Goal: Answer question/provide support: Answer question/provide support

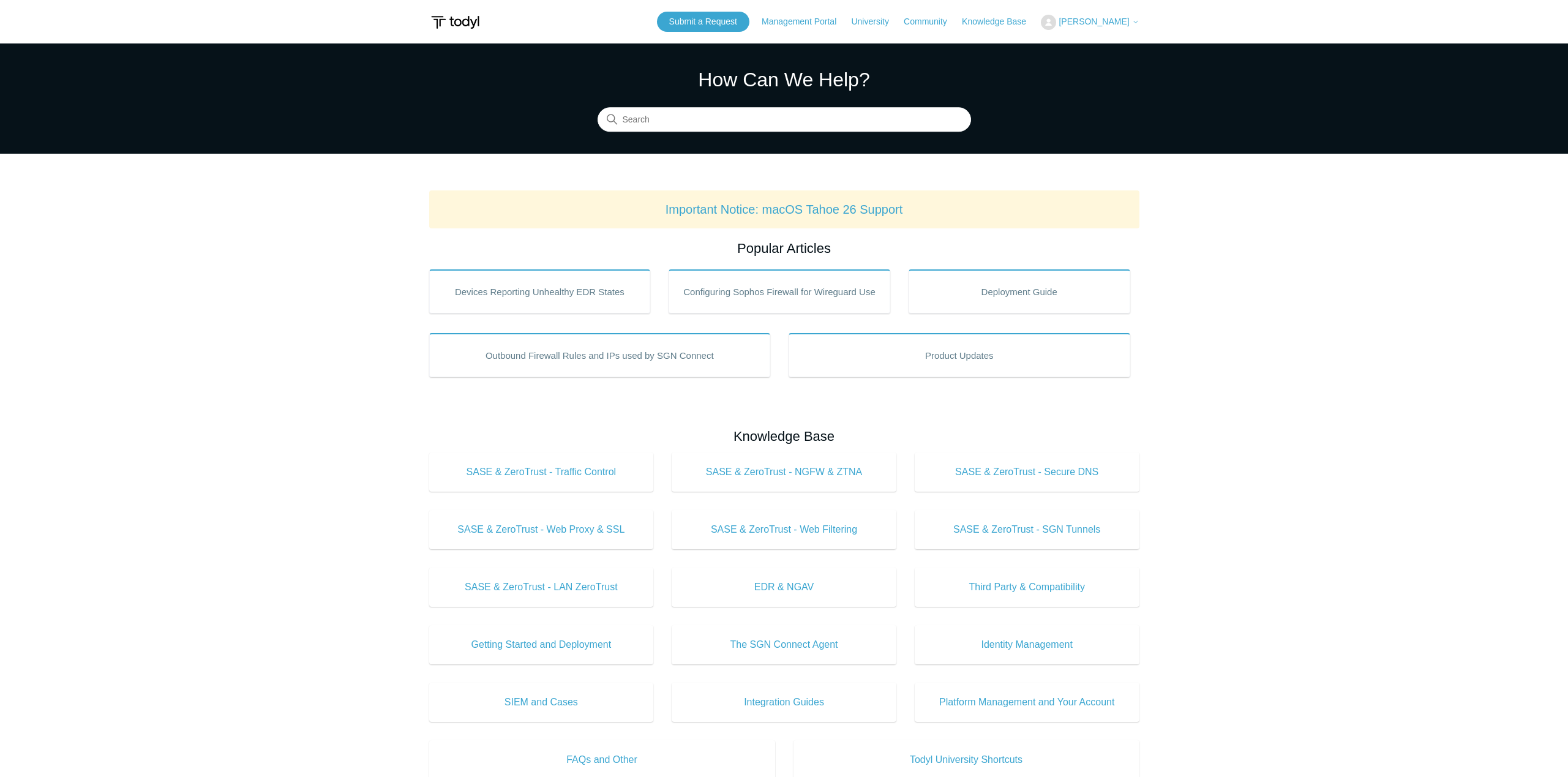
click at [1136, 16] on span "[PERSON_NAME]" at bounding box center [1099, 21] width 80 height 10
click at [1132, 44] on link "My Support Requests" at bounding box center [1101, 48] width 119 height 22
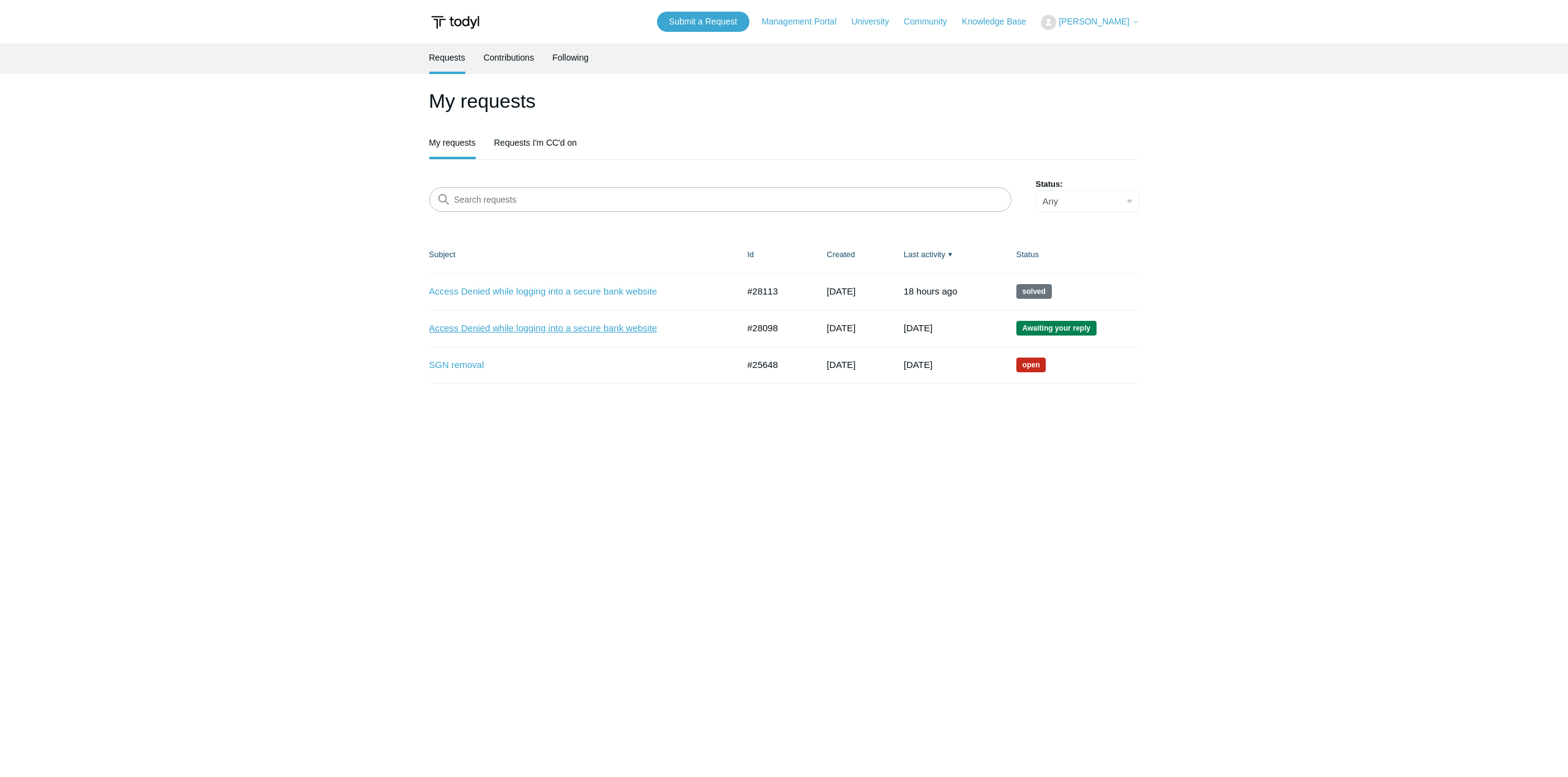
click at [667, 330] on link "Access Denied while logging into a secure bank website" at bounding box center [575, 328] width 291 height 14
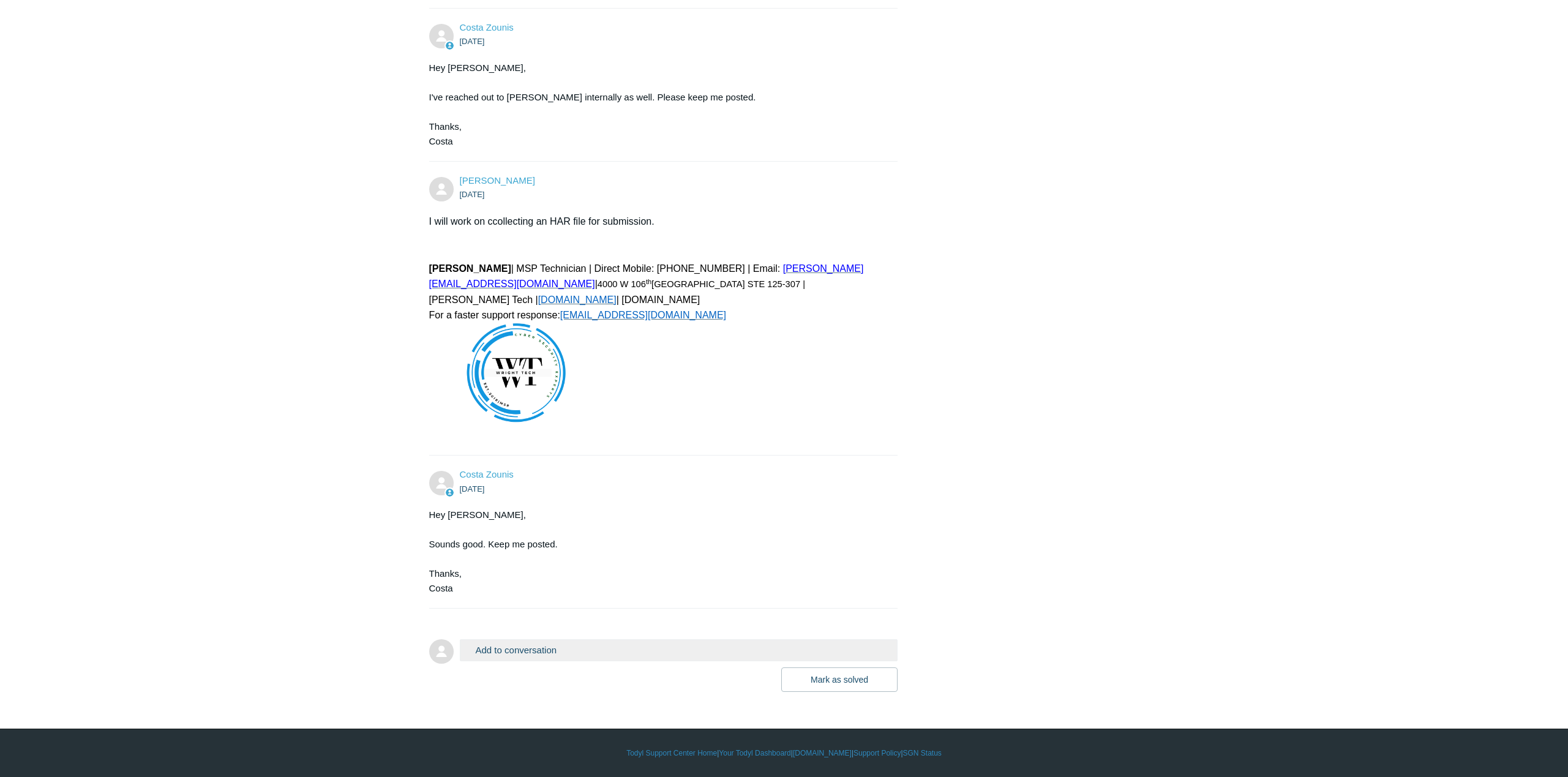
scroll to position [2272, 0]
click at [627, 647] on button "Add to conversation" at bounding box center [679, 650] width 438 height 22
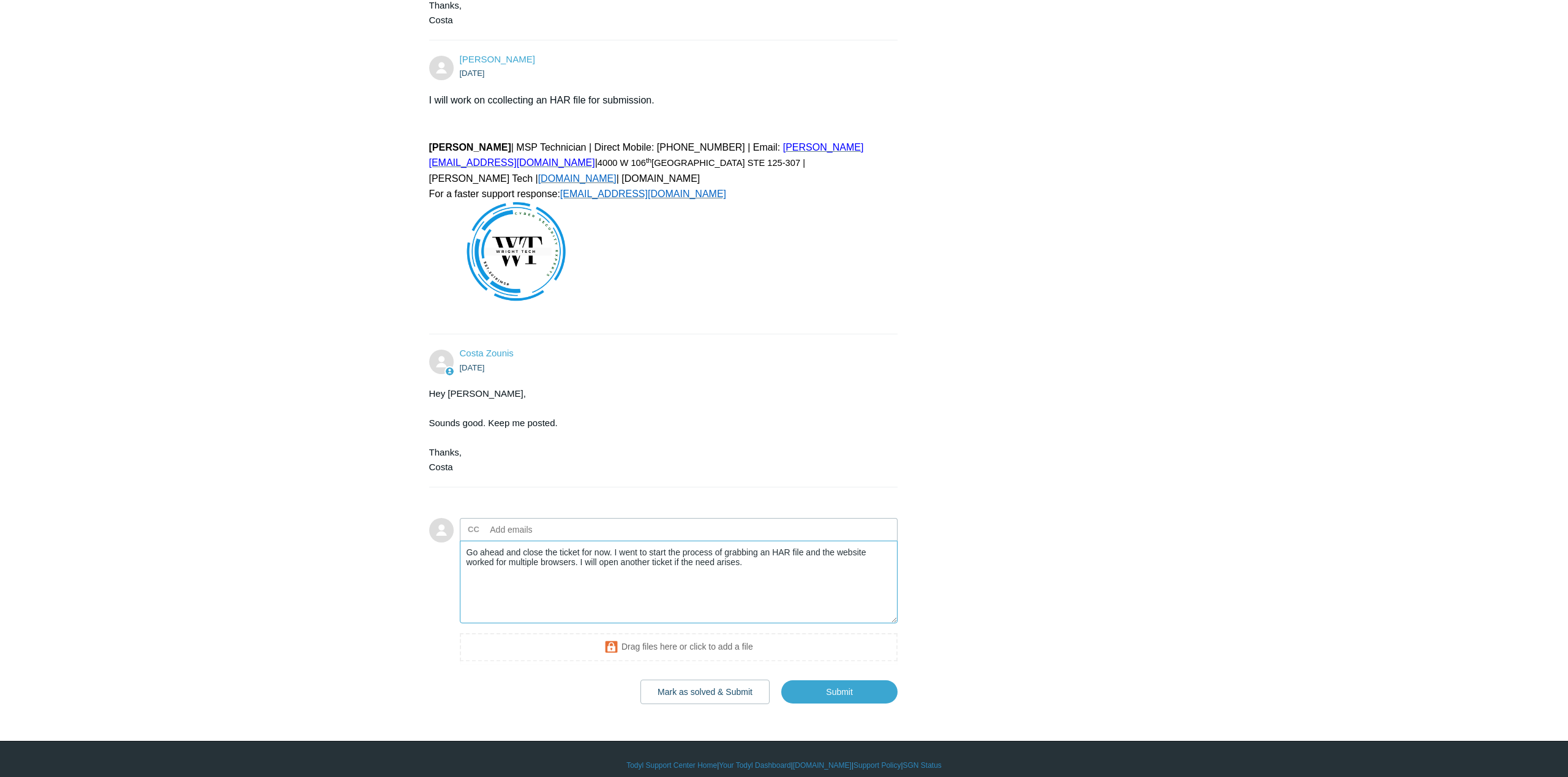
scroll to position [2405, 0]
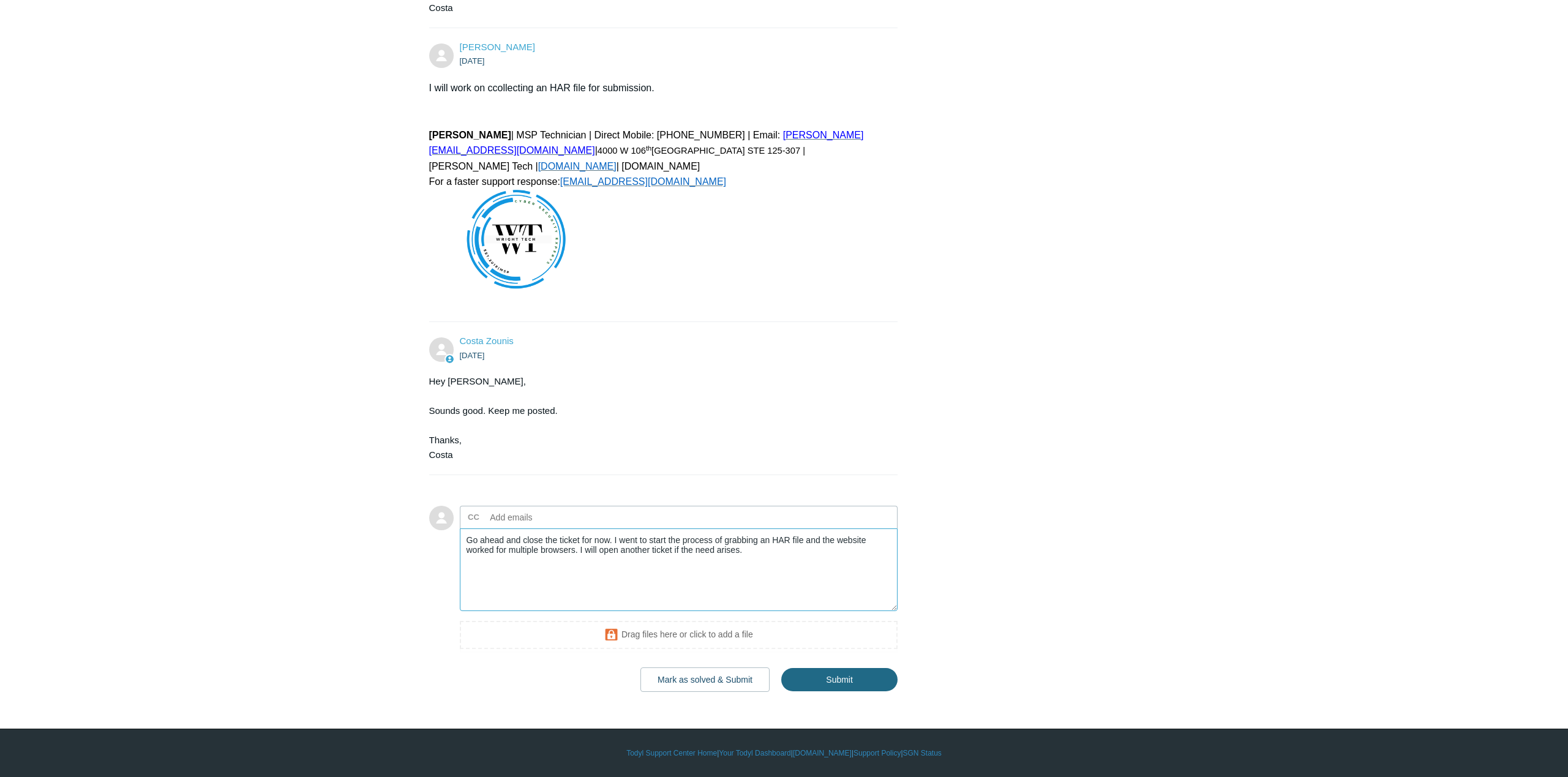
type textarea "Go ahead and close the ticket for now. I went to start the process of grabbing …"
click at [839, 680] on input "Submit" at bounding box center [839, 680] width 117 height 24
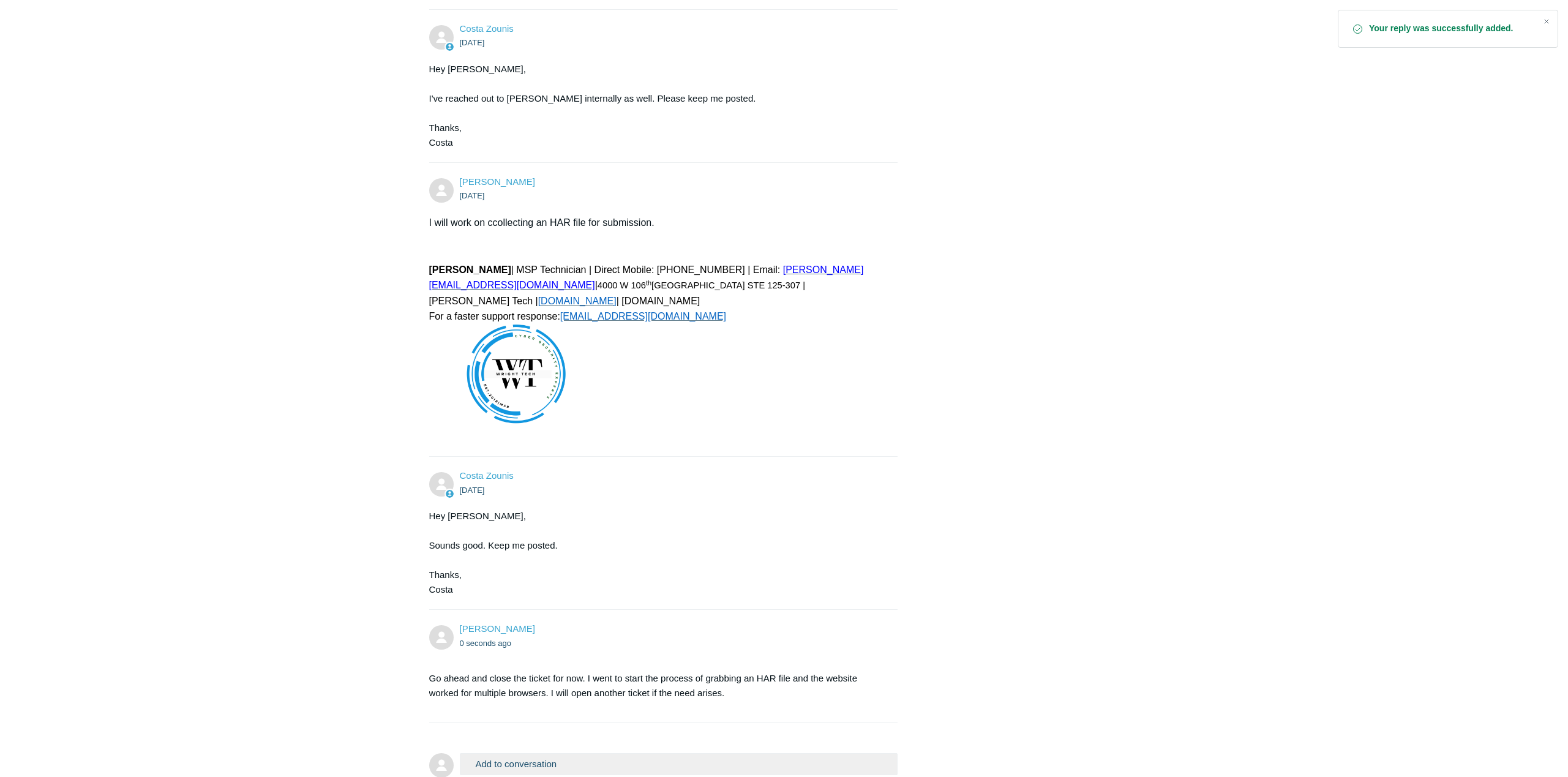
scroll to position [2384, 0]
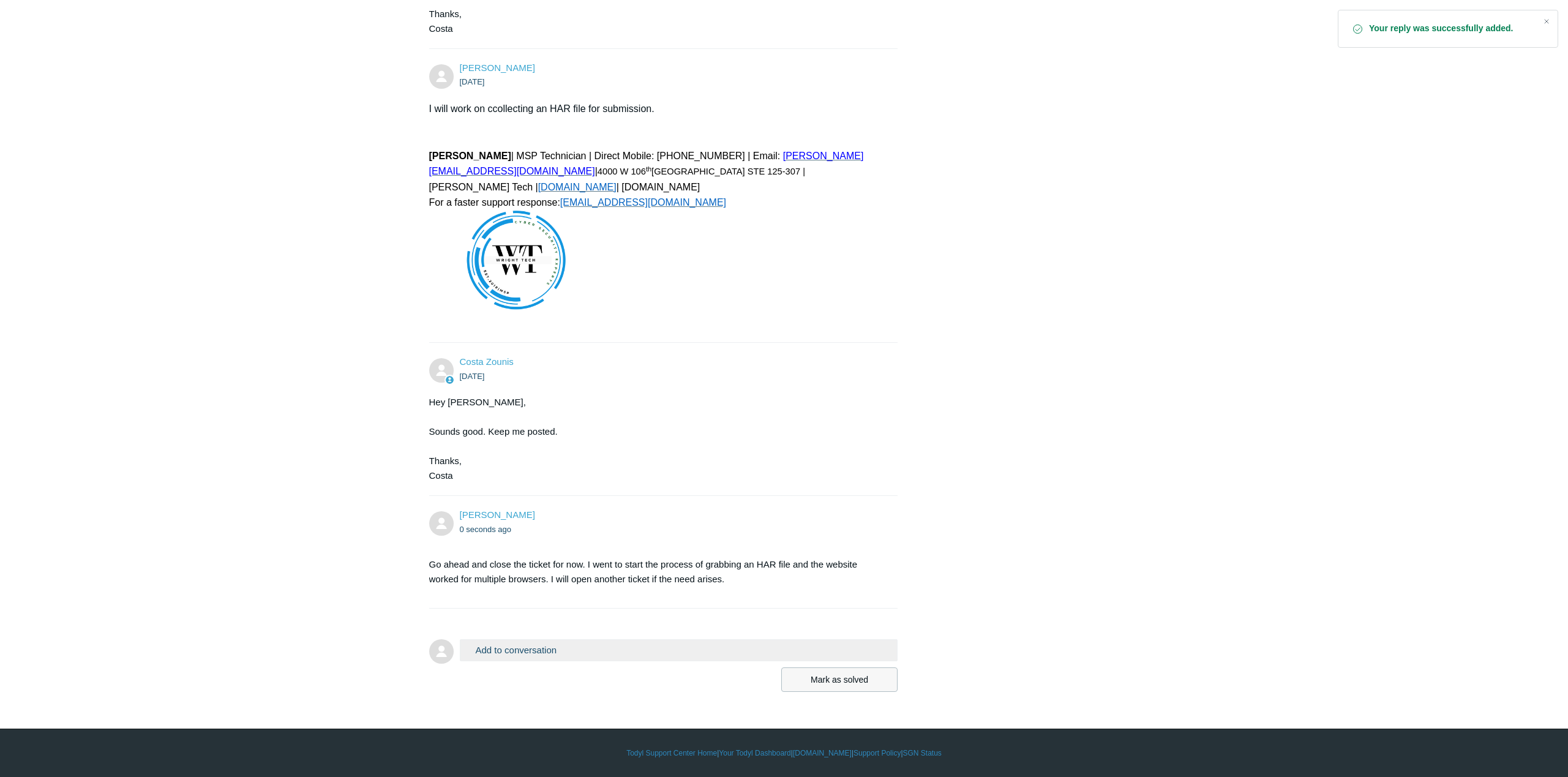
click at [823, 689] on button "Mark as solved" at bounding box center [839, 680] width 117 height 24
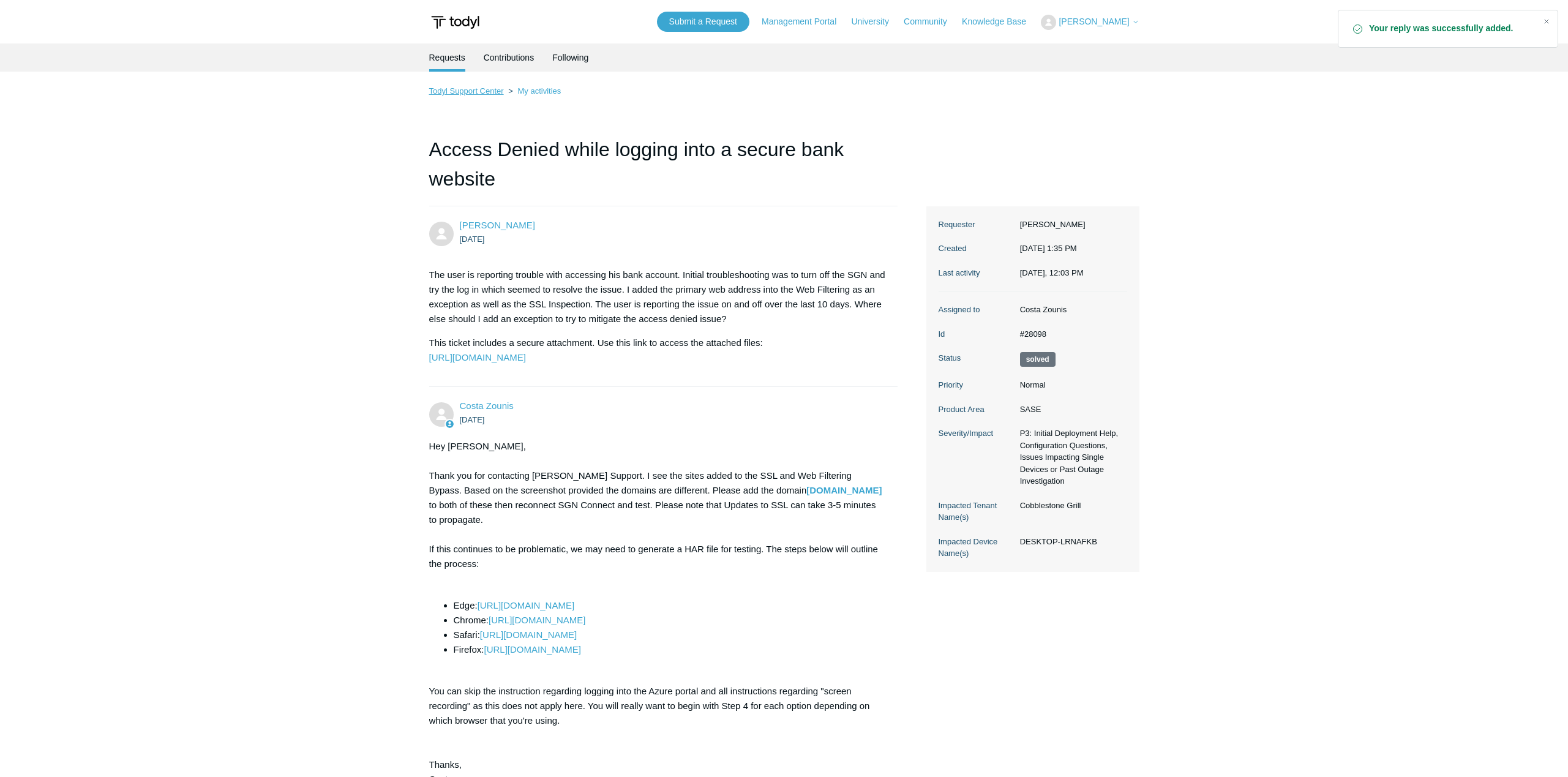
click at [476, 94] on link "Todyl Support Center" at bounding box center [466, 91] width 74 height 9
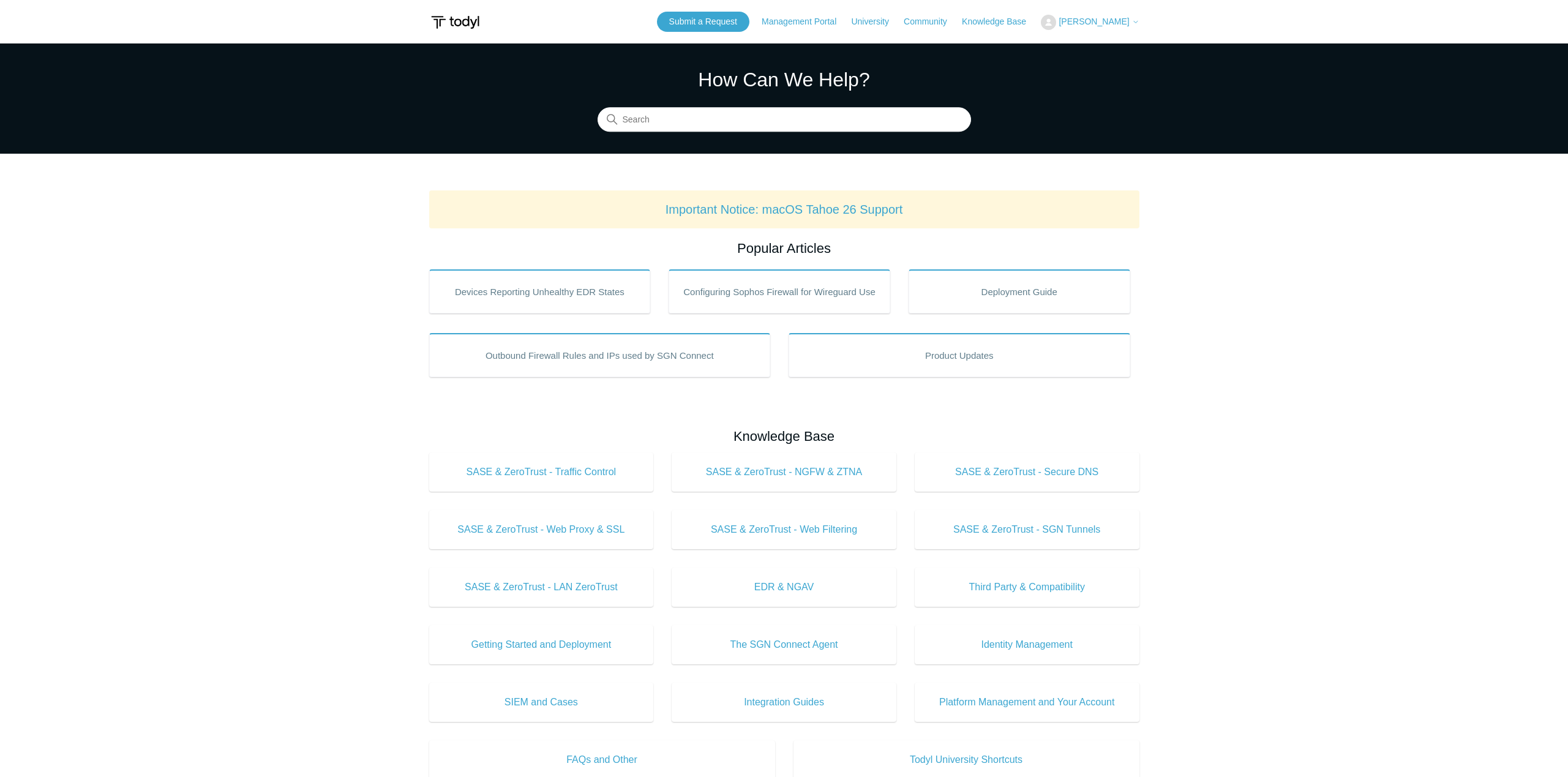
click at [1136, 19] on icon at bounding box center [1136, 22] width 7 height 7
click at [1114, 51] on link "My Support Requests" at bounding box center [1101, 48] width 119 height 22
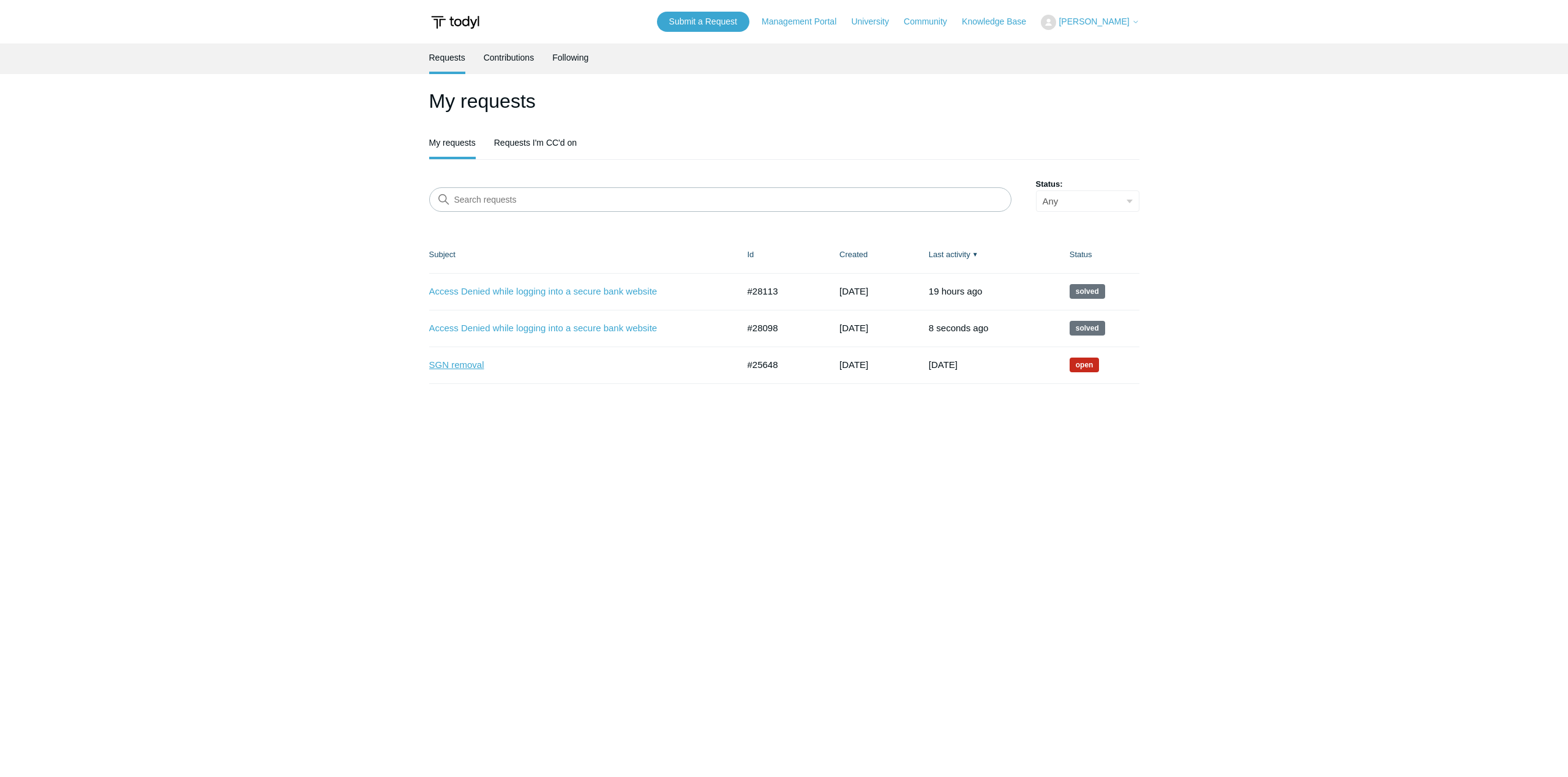
click at [461, 368] on link "SGN removal" at bounding box center [575, 365] width 291 height 14
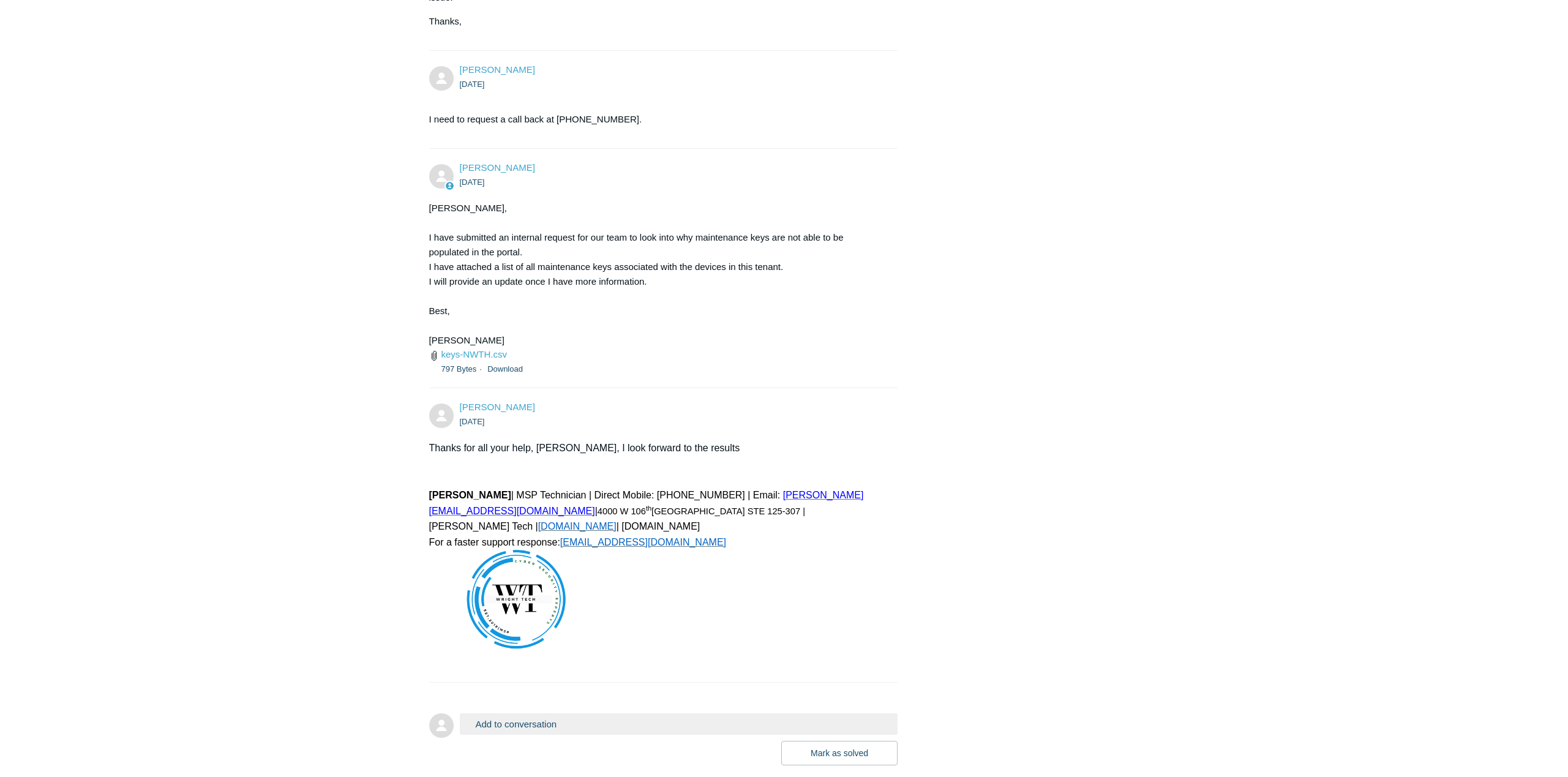
scroll to position [1875, 0]
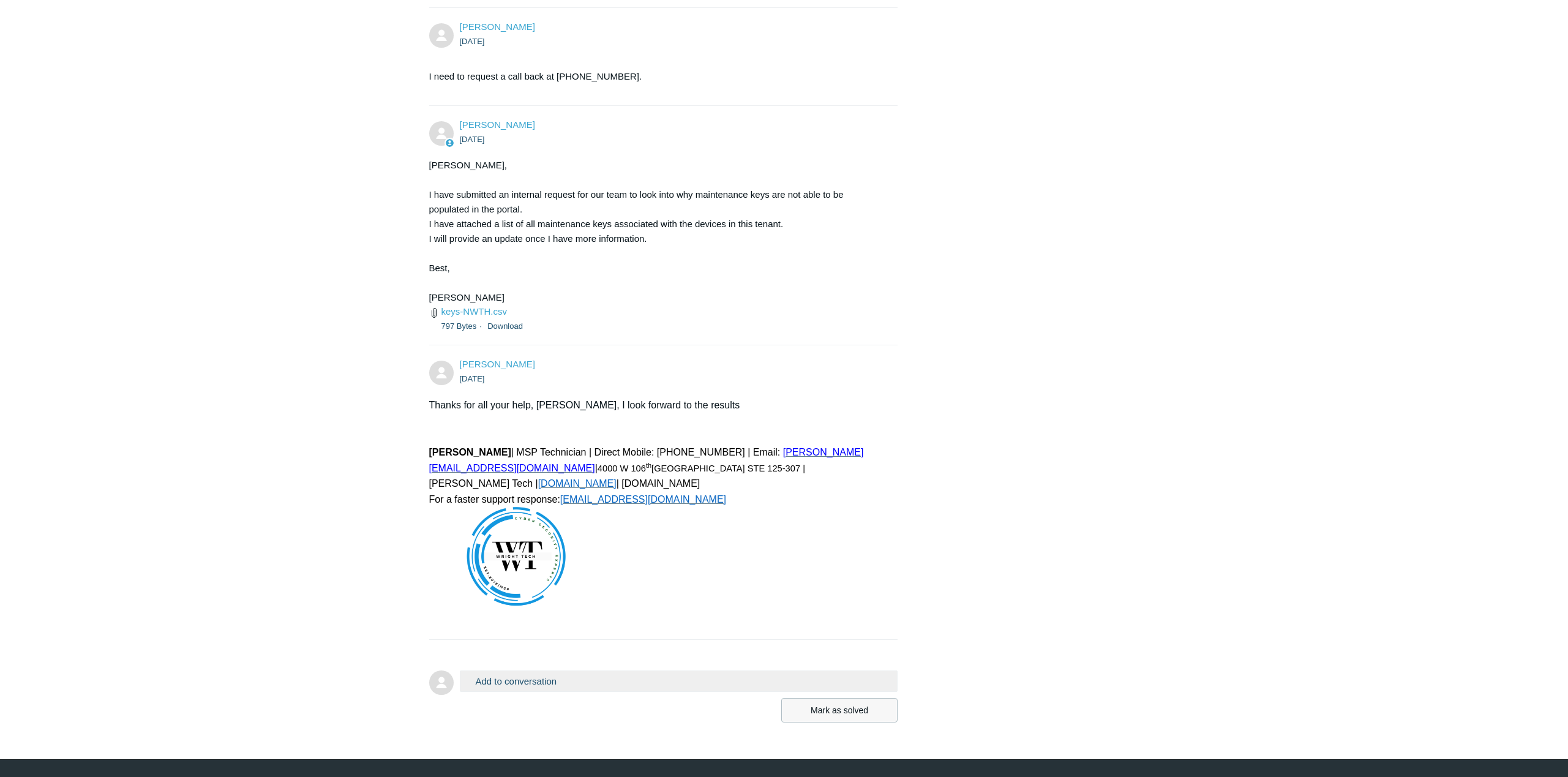
click at [822, 698] on button "Mark as solved" at bounding box center [839, 710] width 117 height 24
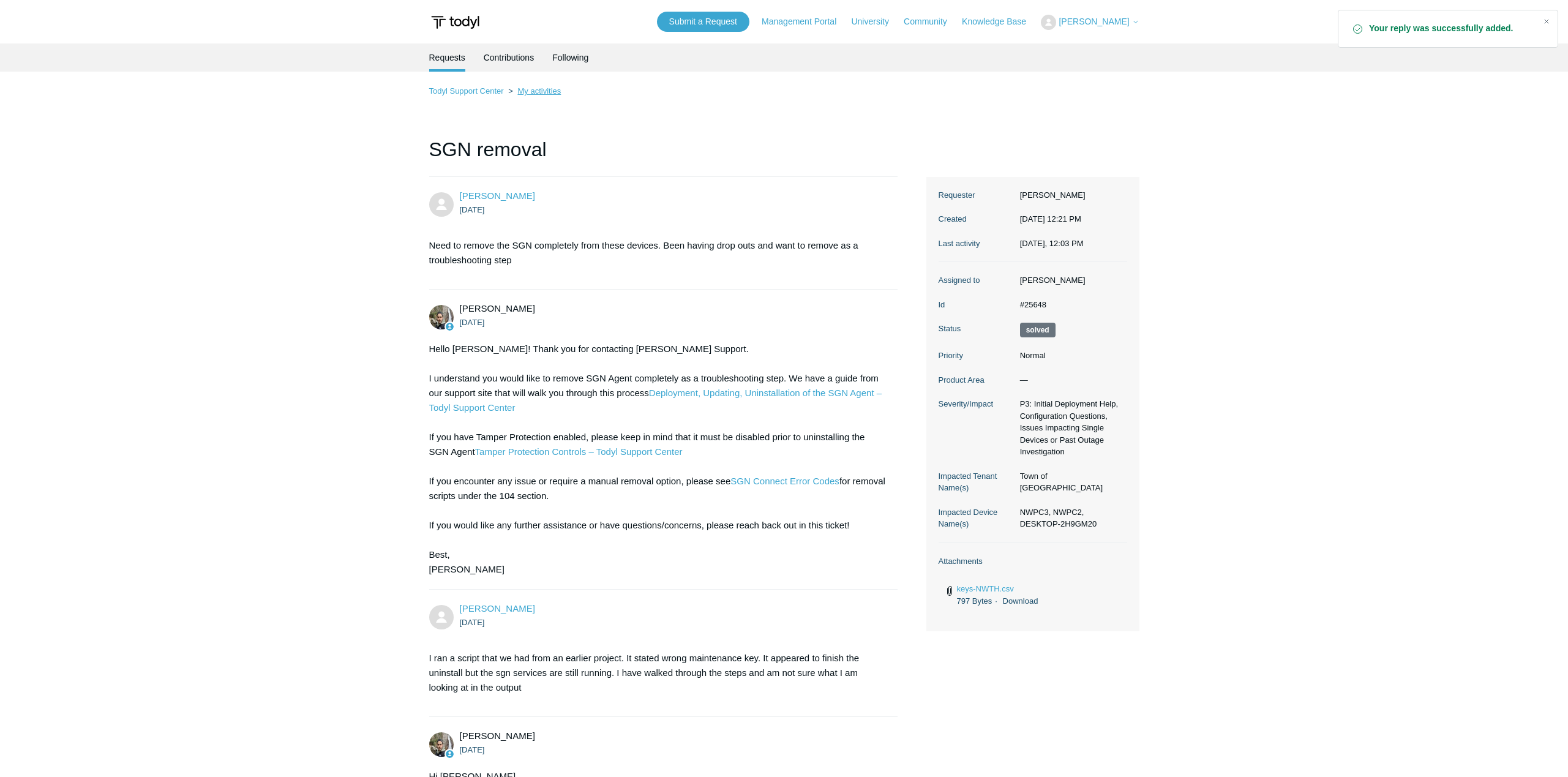
click at [528, 93] on link "My activities" at bounding box center [539, 91] width 43 height 9
